Goal: Transaction & Acquisition: Download file/media

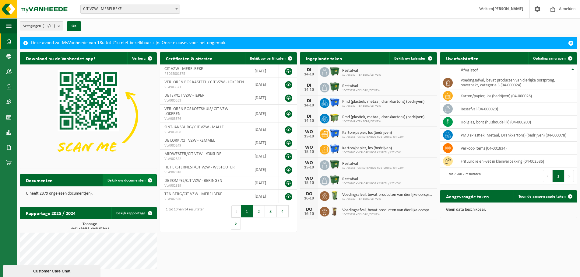
click at [142, 179] on span "Bekijk uw documenten" at bounding box center [126, 181] width 38 height 4
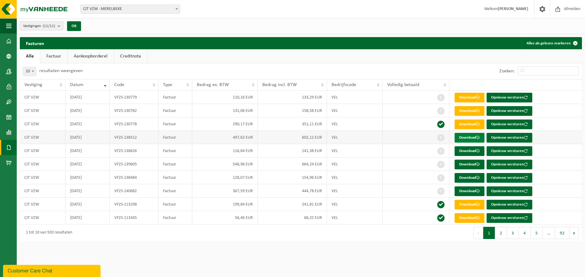
click at [473, 135] on link "Download" at bounding box center [469, 138] width 30 height 10
click at [464, 150] on link "Download" at bounding box center [469, 151] width 30 height 10
click at [465, 163] on link "Download" at bounding box center [469, 165] width 30 height 10
click at [467, 180] on link "Download" at bounding box center [469, 178] width 30 height 10
click at [469, 189] on link "Download" at bounding box center [469, 192] width 30 height 10
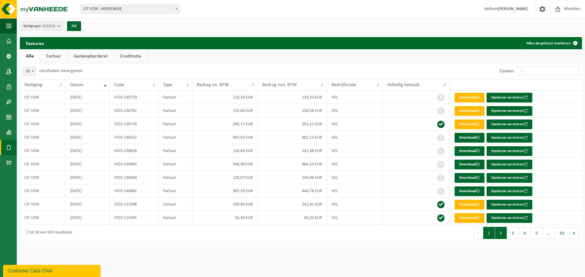
click at [502, 232] on button "2" at bounding box center [501, 233] width 12 height 12
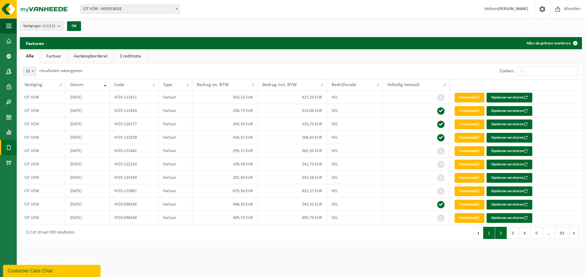
click at [493, 234] on button "1" at bounding box center [489, 233] width 12 height 12
